Goal: Find specific page/section: Find specific page/section

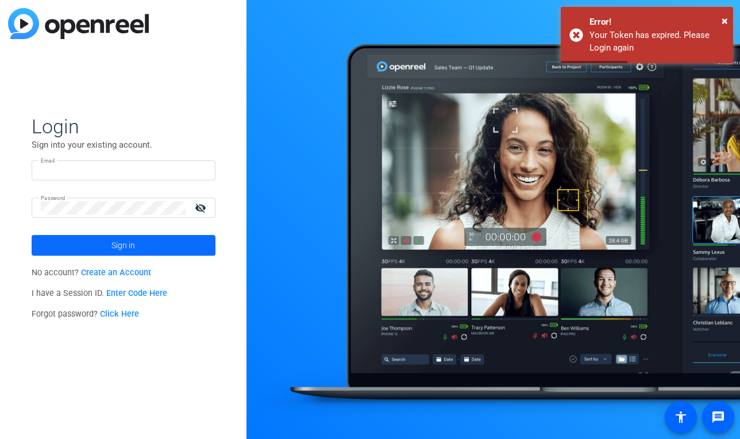
type input "[PERSON_NAME][EMAIL_ADDRESS][PERSON_NAME][DOMAIN_NAME]"
click at [158, 241] on span at bounding box center [124, 245] width 184 height 28
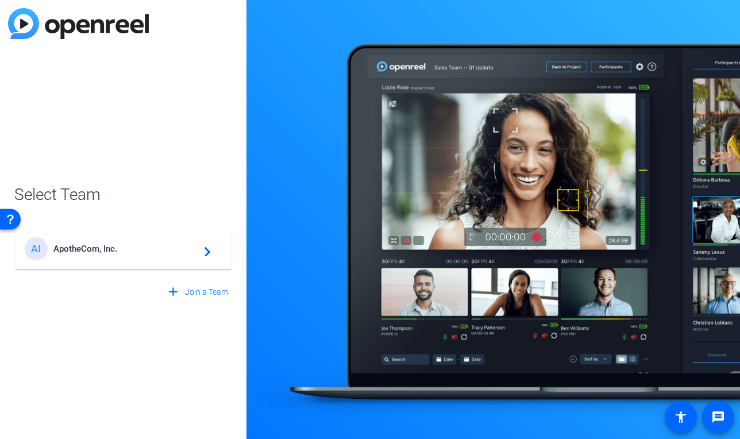
click at [156, 245] on span "ApotheCom, Inc." at bounding box center [125, 249] width 144 height 10
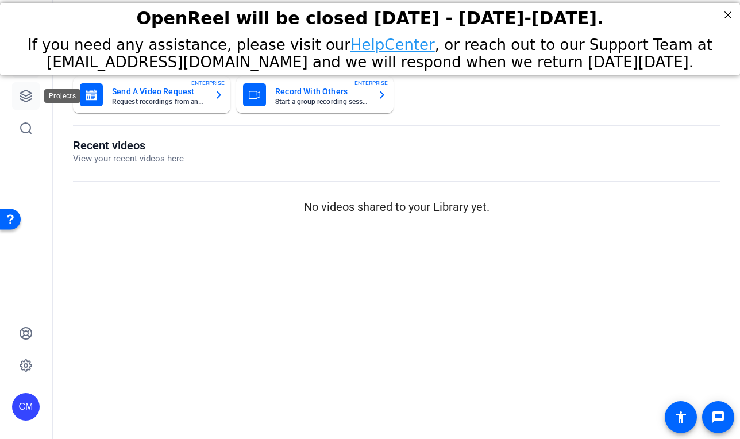
click at [20, 94] on icon at bounding box center [26, 96] width 14 height 14
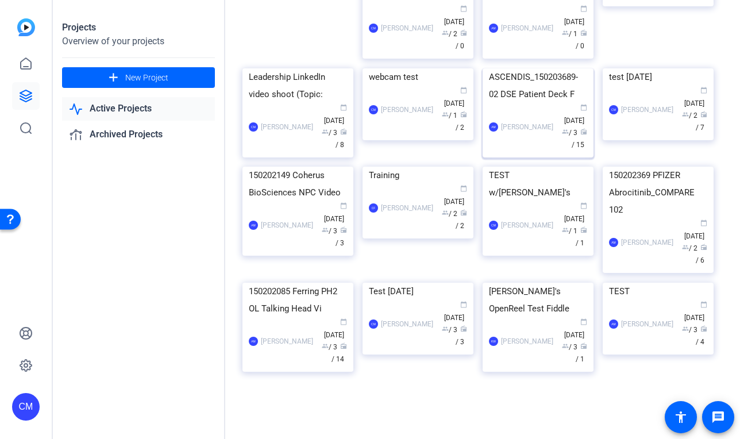
scroll to position [512, 0]
click at [512, 103] on div "ASCENDIS_150203689-02 DSE Patient Deck F" at bounding box center [538, 85] width 98 height 34
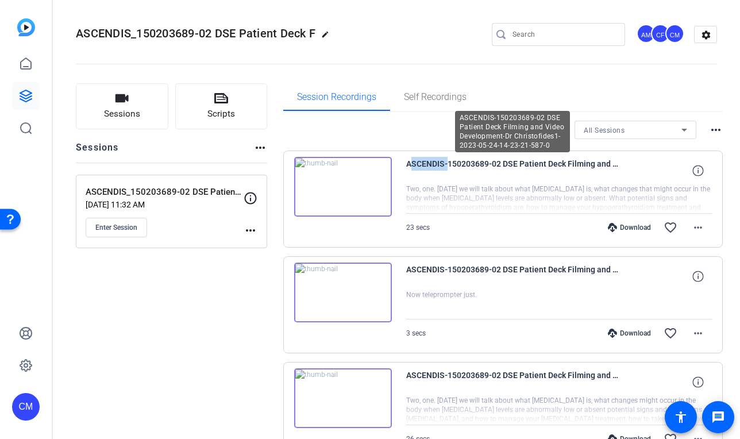
drag, startPoint x: 407, startPoint y: 164, endPoint x: 442, endPoint y: 165, distance: 35.6
click at [442, 165] on span "ASCENDIS-150203689-02 DSE Patient Deck Filming and Video Development-Dr Christo…" at bounding box center [512, 171] width 213 height 28
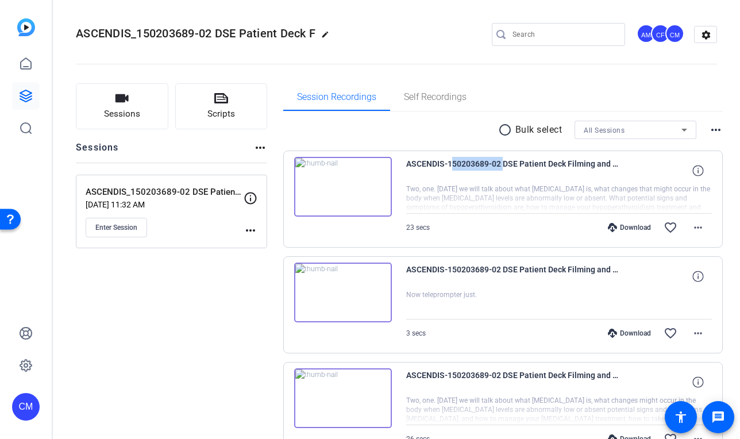
drag, startPoint x: 446, startPoint y: 164, endPoint x: 500, endPoint y: 162, distance: 53.4
click at [500, 162] on span "ASCENDIS-150203689-02 DSE Patient Deck Filming and Video Development-Dr Christo…" at bounding box center [512, 171] width 213 height 28
copy span "150203689-02"
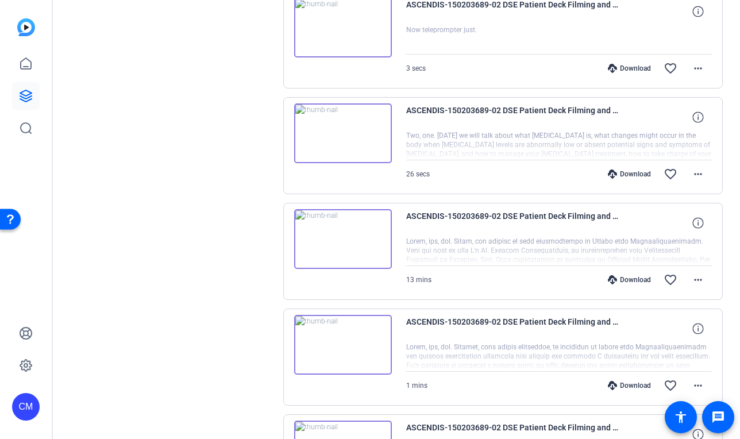
scroll to position [0, 0]
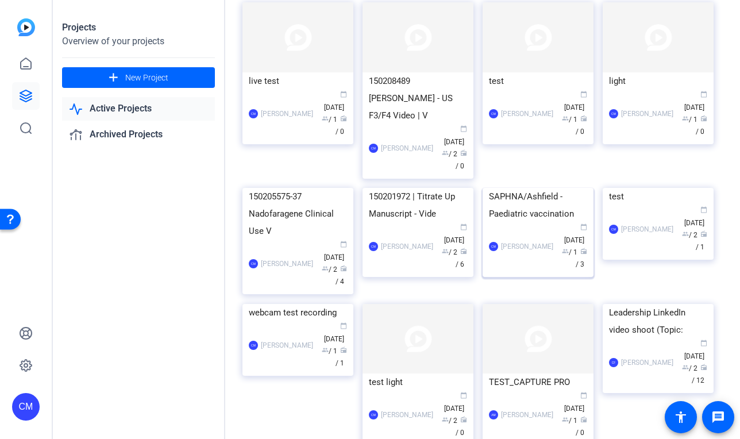
scroll to position [83, 0]
click at [518, 221] on div "SAPHNA/Ashfield - Paediatric vaccination" at bounding box center [538, 204] width 98 height 34
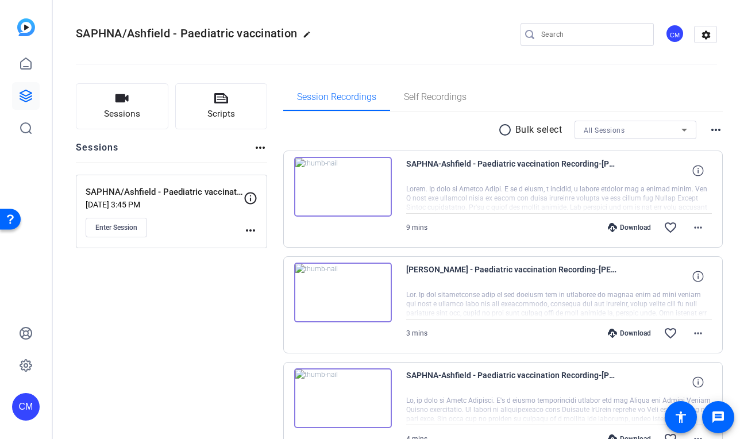
scroll to position [1, 0]
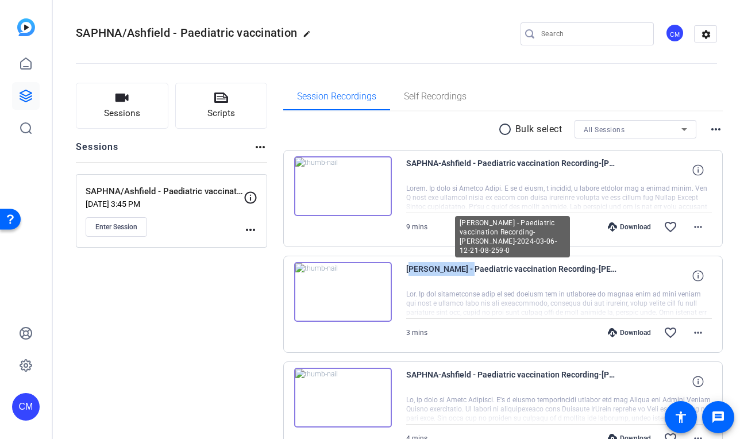
drag, startPoint x: 407, startPoint y: 268, endPoint x: 469, endPoint y: 267, distance: 62.0
click at [469, 267] on span "[PERSON_NAME] - Paediatric vaccination Recording-[PERSON_NAME]-2024-03-06-12-21…" at bounding box center [512, 276] width 213 height 28
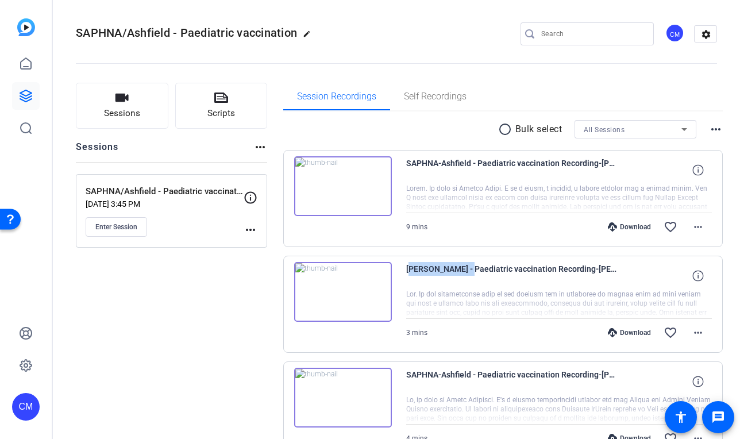
copy span "[PERSON_NAME]"
click at [379, 290] on img at bounding box center [343, 292] width 98 height 60
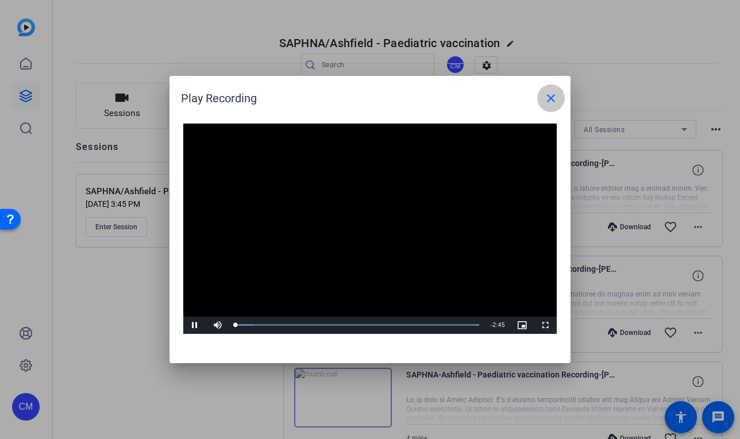
click at [551, 90] on span at bounding box center [551, 98] width 28 height 28
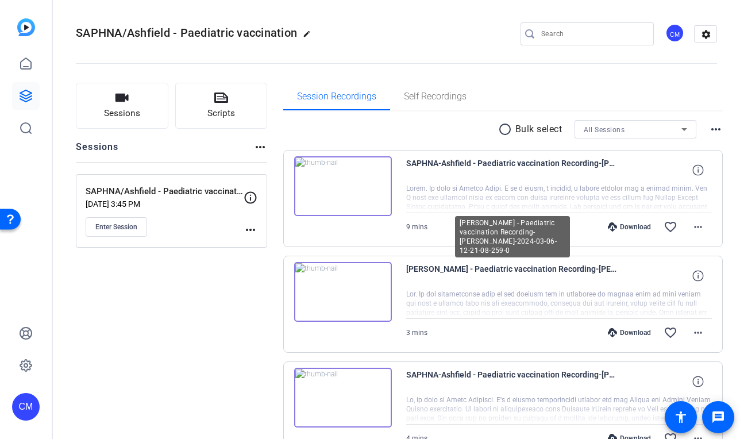
click at [495, 302] on div at bounding box center [559, 303] width 306 height 29
click at [501, 268] on span "[PERSON_NAME] - Paediatric vaccination Recording-[PERSON_NAME]-2024-03-06-12-21…" at bounding box center [512, 276] width 213 height 28
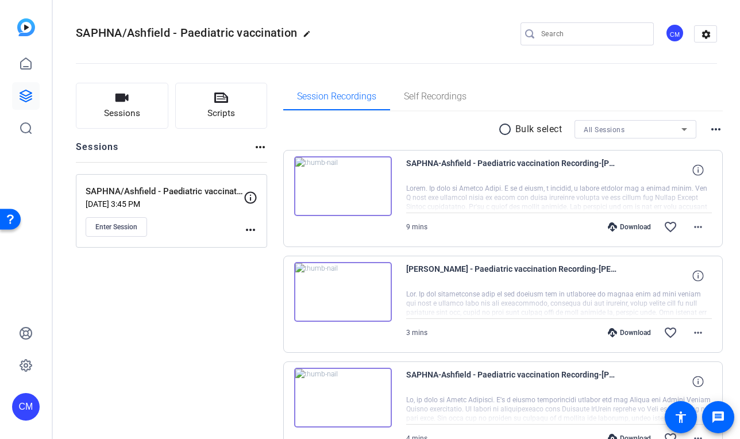
click at [459, 273] on span "[PERSON_NAME] - Paediatric vaccination Recording-[PERSON_NAME]-2024-03-06-12-21…" at bounding box center [512, 276] width 213 height 28
click at [707, 276] on span at bounding box center [698, 276] width 28 height 28
click at [705, 276] on span at bounding box center [698, 276] width 28 height 28
click at [548, 298] on div at bounding box center [559, 303] width 306 height 29
click at [698, 273] on icon at bounding box center [697, 275] width 11 height 11
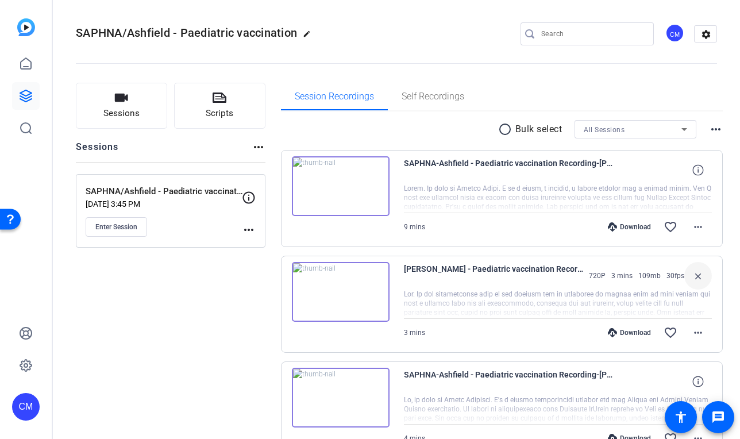
click at [698, 273] on mat-icon "close" at bounding box center [698, 276] width 14 height 14
click at [696, 161] on span at bounding box center [698, 170] width 28 height 28
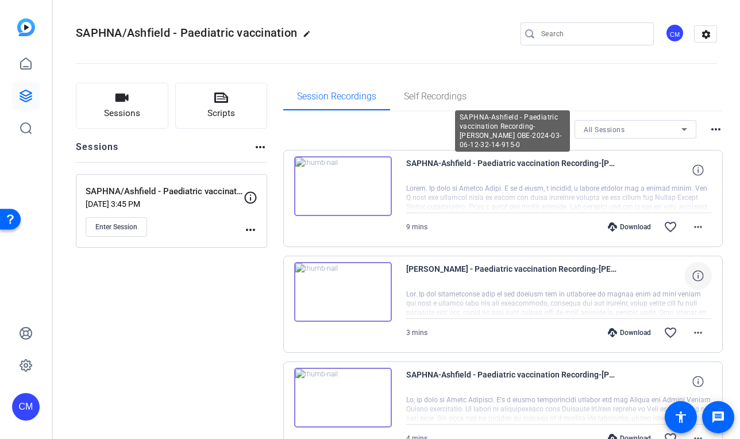
click at [524, 161] on span "SAPHNA-Ashfield - Paediatric vaccination Recording-[PERSON_NAME] OBE-2024-03-06…" at bounding box center [512, 170] width 213 height 28
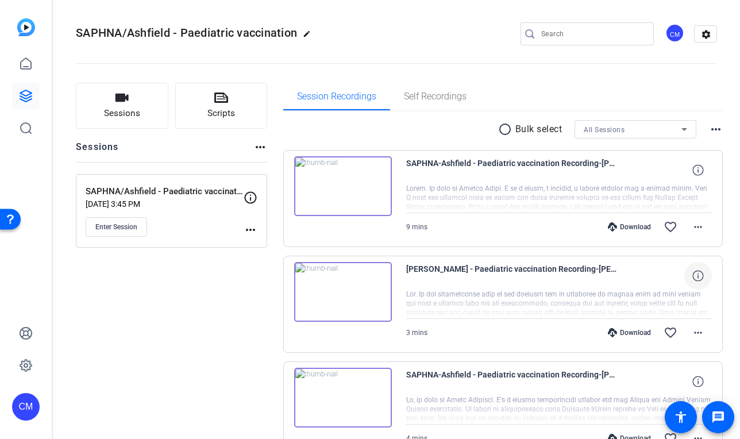
scroll to position [71, 0]
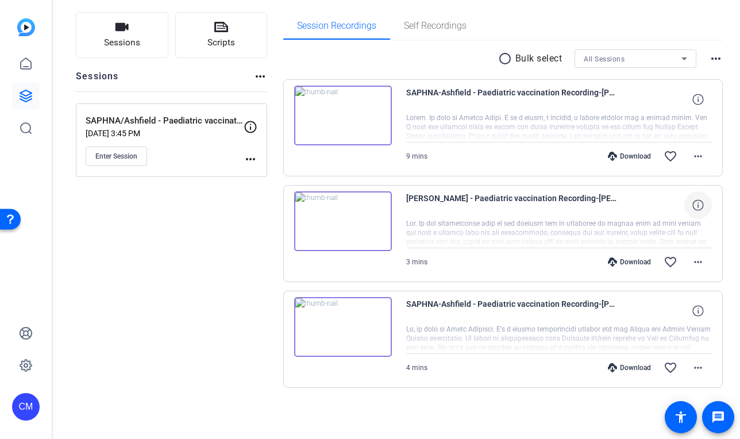
click at [470, 302] on span "SAPHNA-Ashfield - Paediatric vaccination Recording-[PERSON_NAME]-2024-03-06-12-…" at bounding box center [512, 311] width 213 height 28
click at [701, 308] on icon at bounding box center [697, 310] width 11 height 11
click at [701, 308] on mat-icon "close" at bounding box center [698, 311] width 14 height 14
click at [533, 308] on span "SAPHNA-Ashfield - Paediatric vaccination Recording-[PERSON_NAME]-2024-03-06-12-…" at bounding box center [512, 311] width 213 height 28
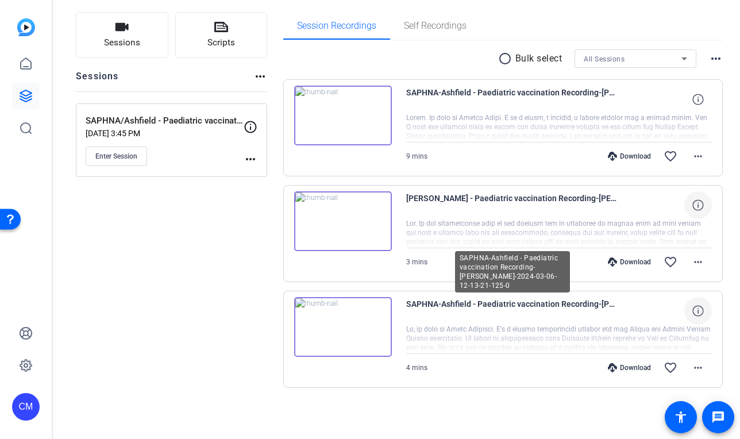
click at [454, 310] on span "SAPHNA-Ashfield - Paediatric vaccination Recording-[PERSON_NAME]-2024-03-06-12-…" at bounding box center [512, 311] width 213 height 28
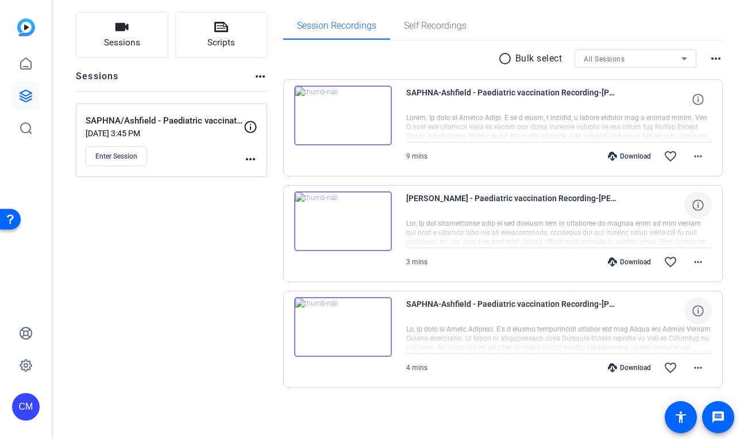
scroll to position [0, 0]
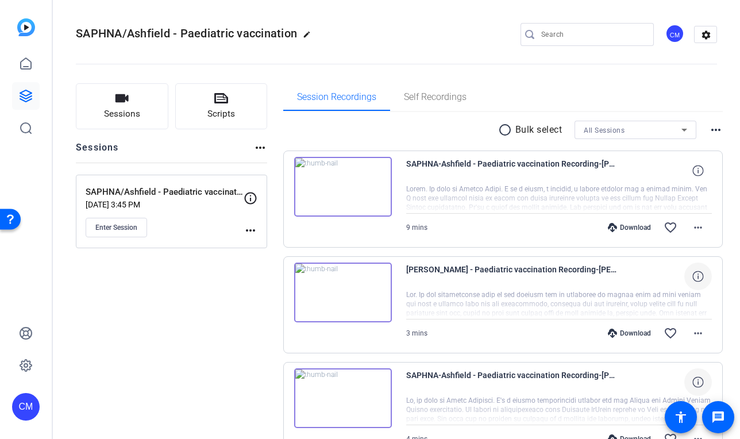
click at [468, 172] on span "SAPHNA-Ashfield - Paediatric vaccination Recording-[PERSON_NAME] OBE-2024-03-06…" at bounding box center [512, 171] width 213 height 28
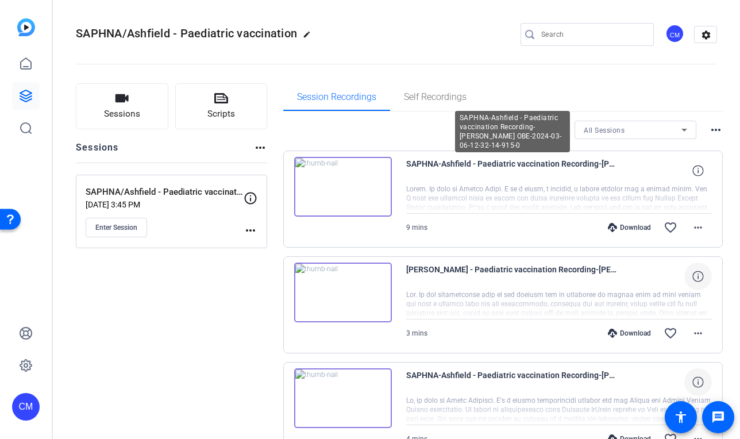
click at [468, 172] on span "SAPHNA-Ashfield - Paediatric vaccination Recording-[PERSON_NAME] OBE-2024-03-06…" at bounding box center [512, 171] width 213 height 28
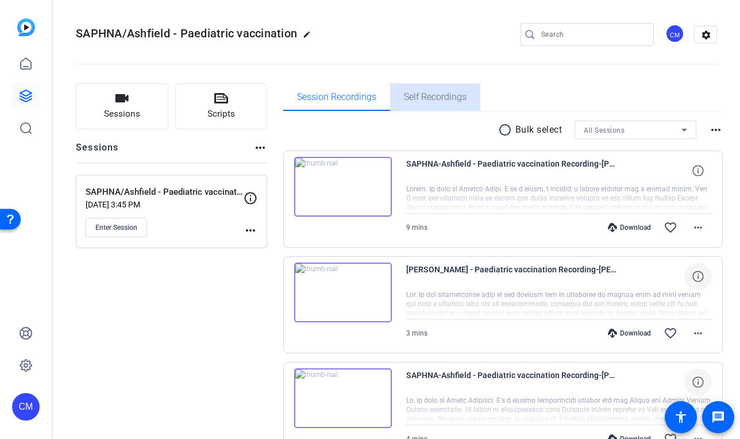
click at [427, 93] on span "Self Recordings" at bounding box center [435, 96] width 63 height 9
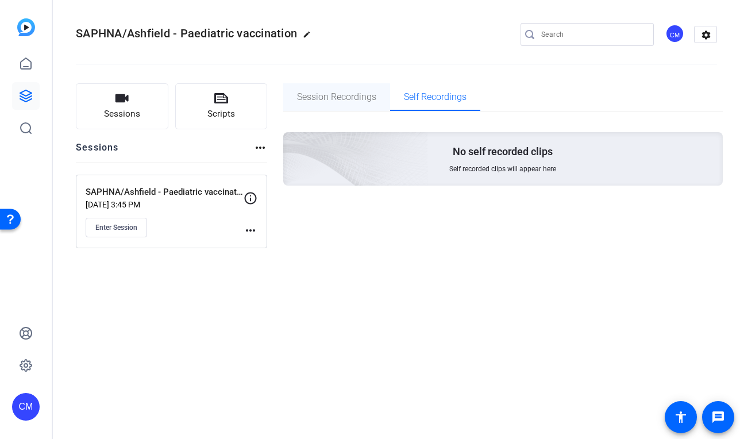
click at [363, 97] on span "Session Recordings" at bounding box center [336, 96] width 79 height 9
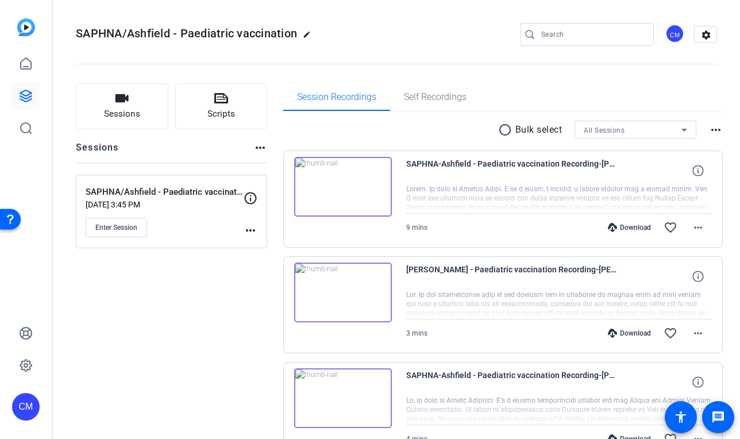
click at [372, 193] on img at bounding box center [343, 187] width 98 height 60
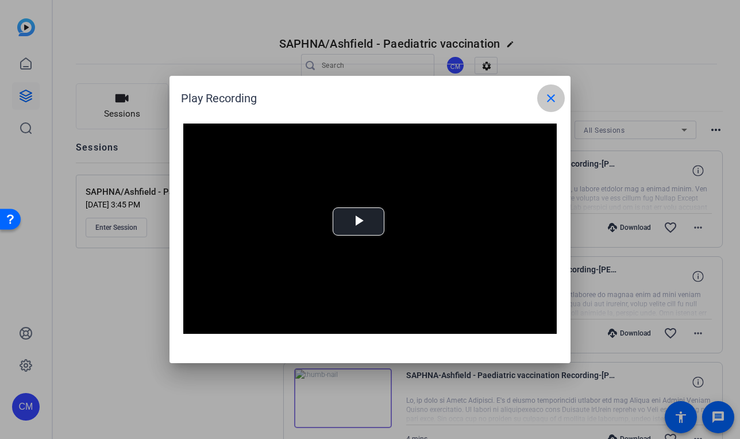
click at [557, 96] on button "close" at bounding box center [551, 98] width 28 height 28
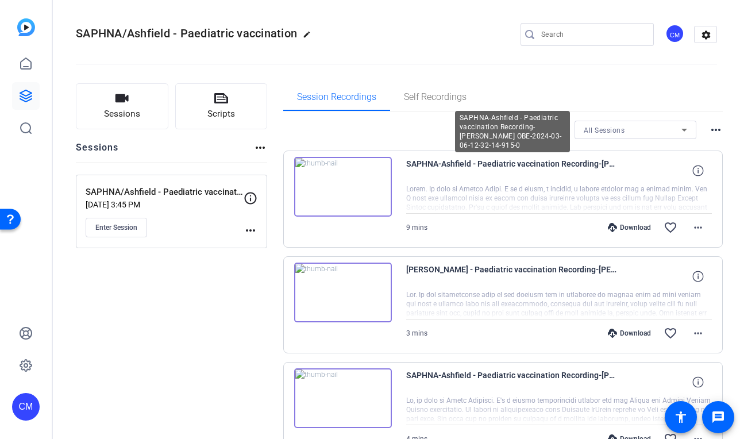
click at [495, 168] on span "SAPHNA-Ashfield - Paediatric vaccination Recording-[PERSON_NAME] OBE-2024-03-06…" at bounding box center [512, 171] width 213 height 28
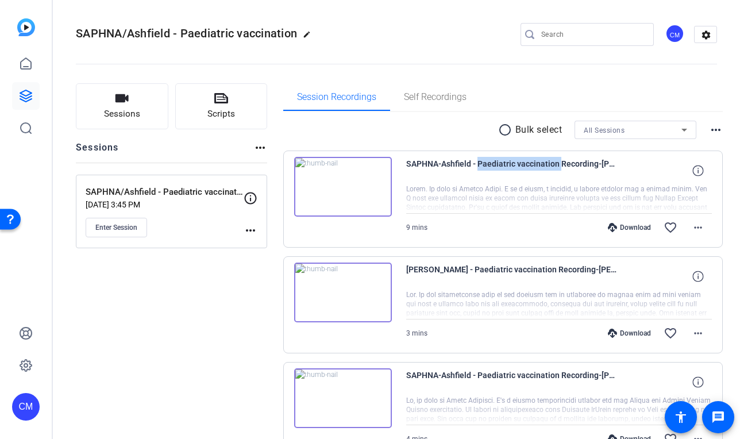
drag, startPoint x: 476, startPoint y: 164, endPoint x: 557, endPoint y: 162, distance: 81.0
click at [557, 162] on span "SAPHNA-Ashfield - Paediatric vaccination Recording-[PERSON_NAME] OBE-2024-03-06…" at bounding box center [512, 171] width 213 height 28
copy span "Paediatric vaccination"
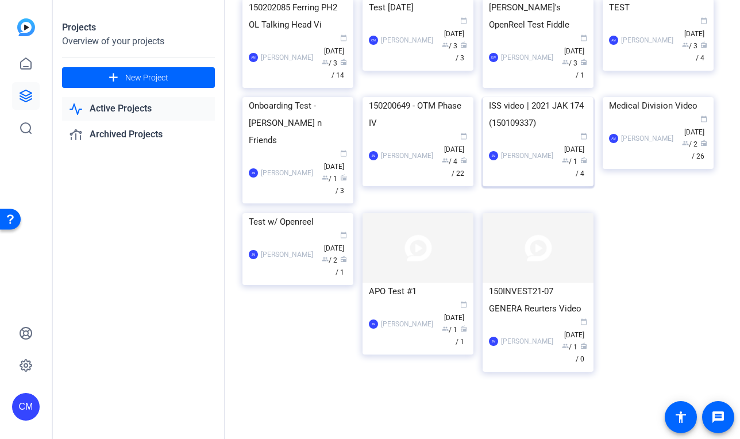
scroll to position [928, 0]
click at [439, 97] on img at bounding box center [417, 97] width 111 height 0
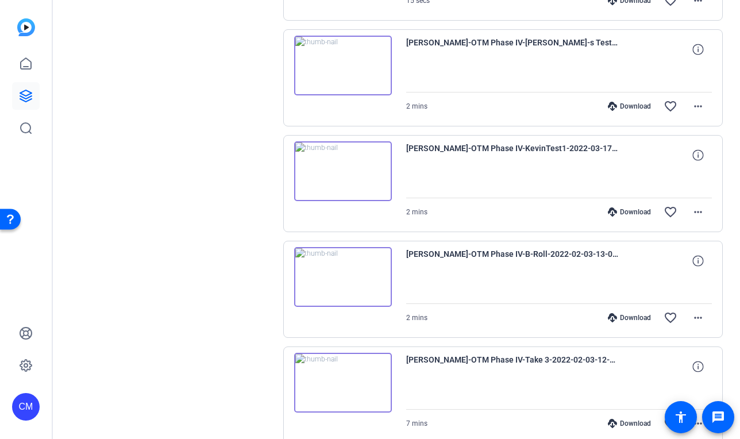
scroll to position [832, 0]
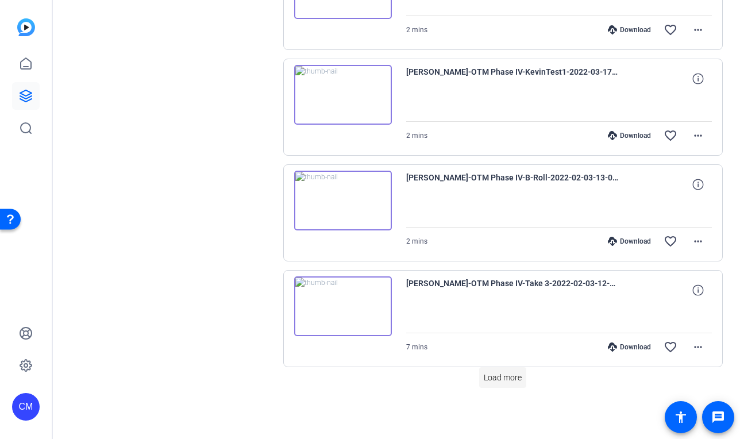
click at [503, 380] on span "Load more" at bounding box center [503, 378] width 38 height 12
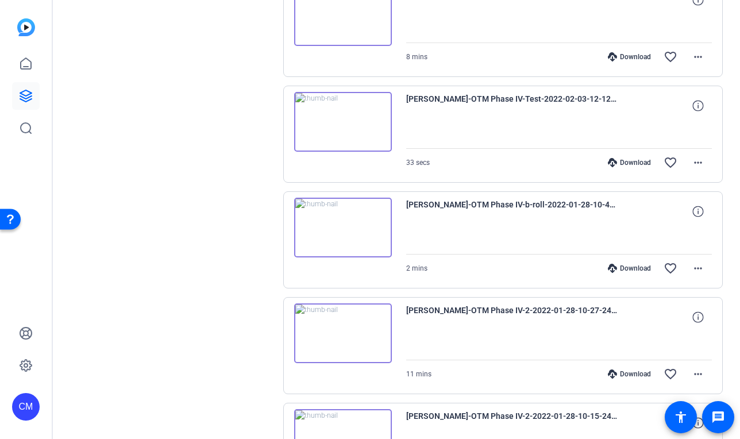
scroll to position [1466, 0]
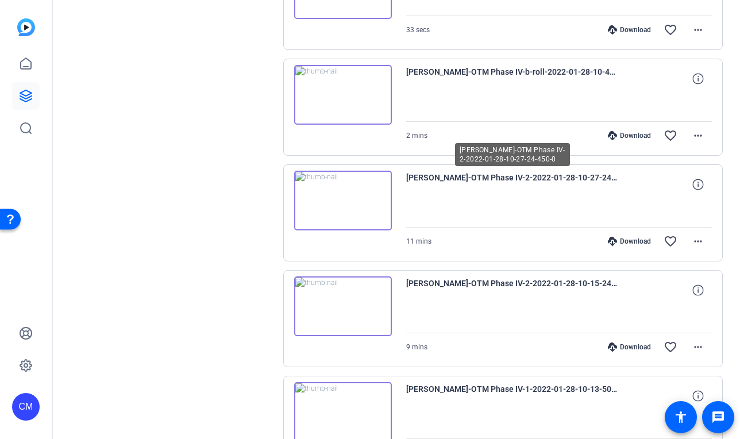
click at [424, 176] on span "[PERSON_NAME]-OTM Phase IV-2-2022-01-28-10-27-24-450-0" at bounding box center [512, 185] width 213 height 28
copy span "[PERSON_NAME]"
